Goal: Task Accomplishment & Management: Complete application form

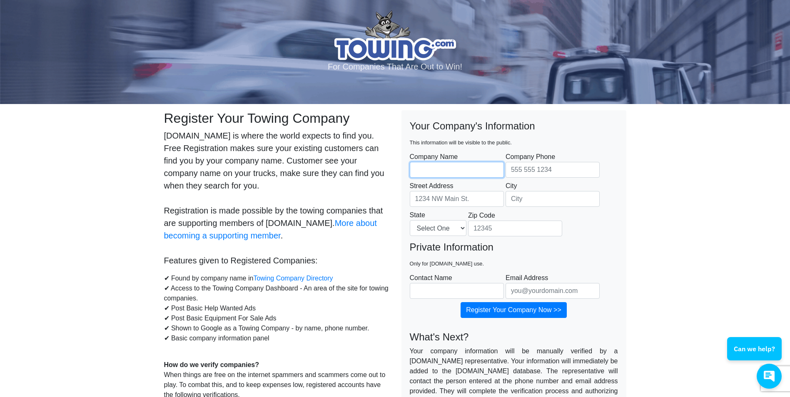
click at [441, 169] on input "Company Name" at bounding box center [457, 170] width 94 height 16
type input "goodfellas towing llc"
click at [442, 196] on input "Street Address" at bounding box center [457, 199] width 94 height 16
type input "[STREET_ADDRESS][PERSON_NAME]"
click at [518, 202] on input "City" at bounding box center [552, 199] width 94 height 16
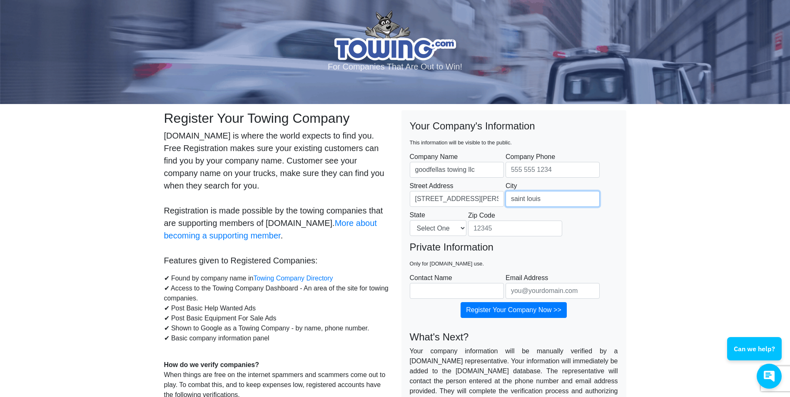
type input "saint louis"
click at [466, 227] on select "Select One [US_STATE] [US_STATE] [US_STATE] [US_STATE] [US_STATE] [US_STATE] [U…" at bounding box center [438, 228] width 57 height 16
select select "MO"
click at [410, 220] on select "Select One [US_STATE] [US_STATE] [US_STATE] [US_STATE] [US_STATE] [US_STATE] [U…" at bounding box center [438, 228] width 57 height 16
click at [540, 225] on input "Zip Code" at bounding box center [515, 229] width 94 height 16
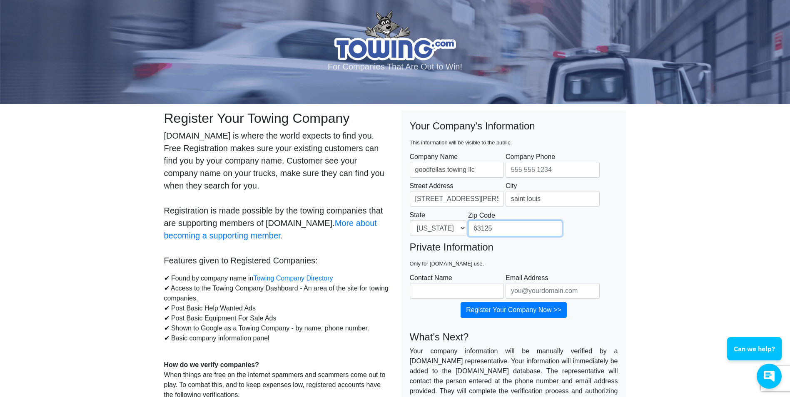
type input "63125"
click at [458, 285] on input "Contact Name" at bounding box center [457, 291] width 94 height 16
type input "izabela"
click at [540, 288] on input "Email Address" at bounding box center [552, 291] width 94 height 16
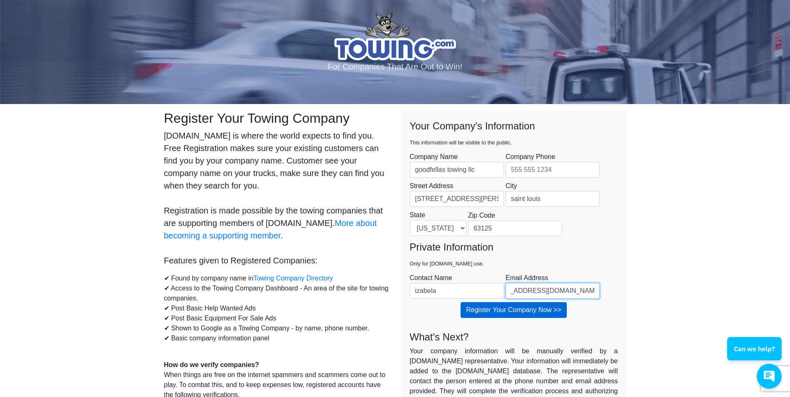
type input "[EMAIL_ADDRESS][DOMAIN_NAME]"
click at [522, 313] on input "Register Your Company Now >>" at bounding box center [513, 310] width 106 height 16
type input "[PHONE_NUMBER]"
click at [514, 316] on input "Register Your Company Now >>" at bounding box center [513, 310] width 106 height 16
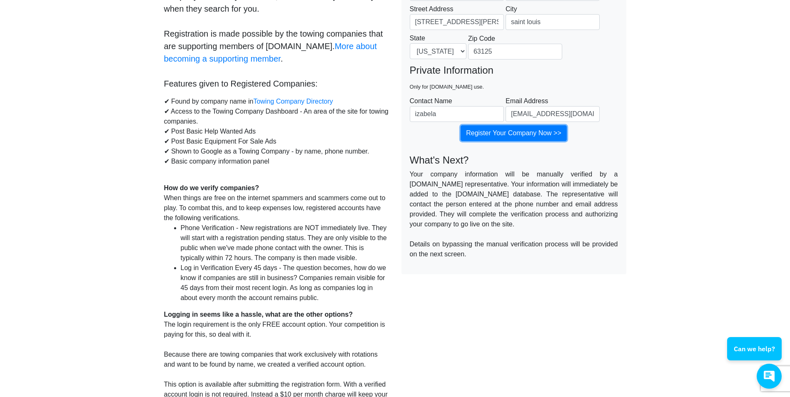
scroll to position [291, 0]
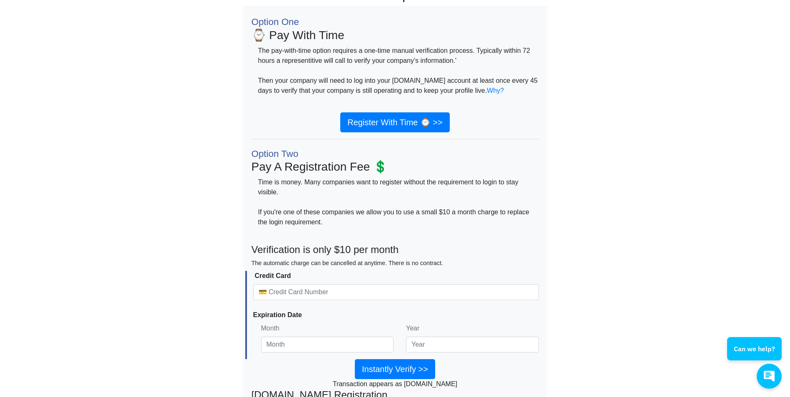
scroll to position [42, 0]
